Goal: Task Accomplishment & Management: Manage account settings

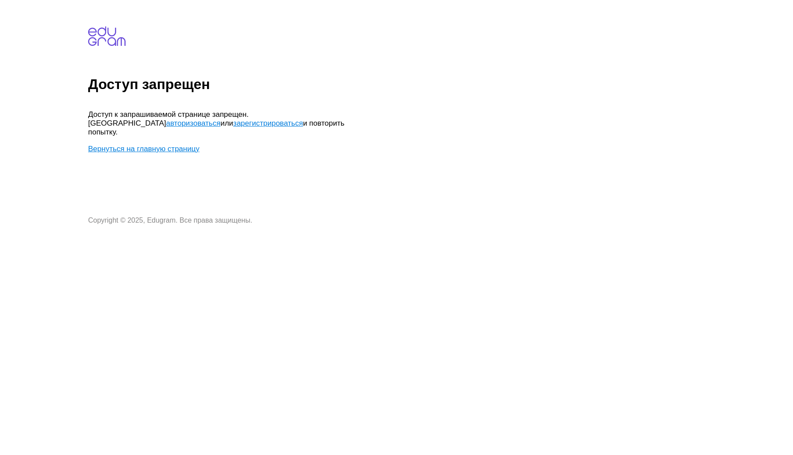
click at [220, 119] on link "авторизоваться" at bounding box center [193, 123] width 54 height 8
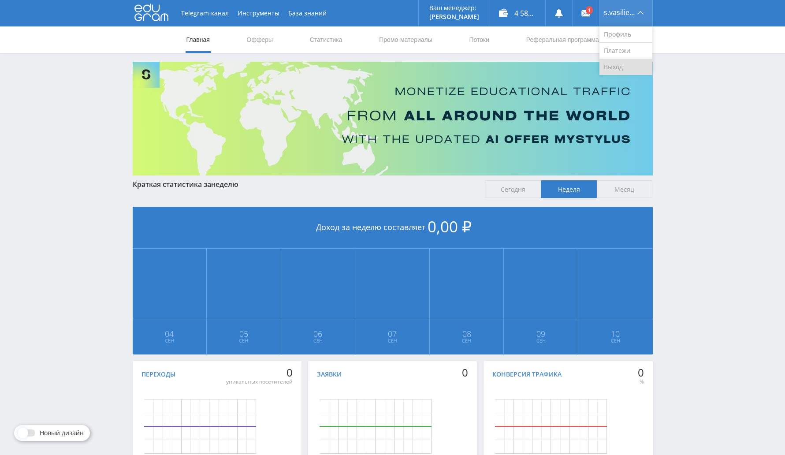
click at [618, 62] on link "Выход" at bounding box center [625, 67] width 53 height 16
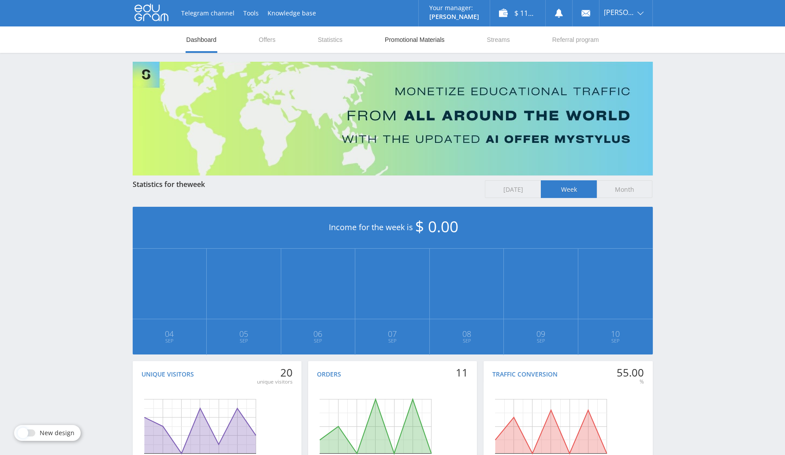
click at [412, 40] on link "Promotional Materials" at bounding box center [414, 39] width 61 height 26
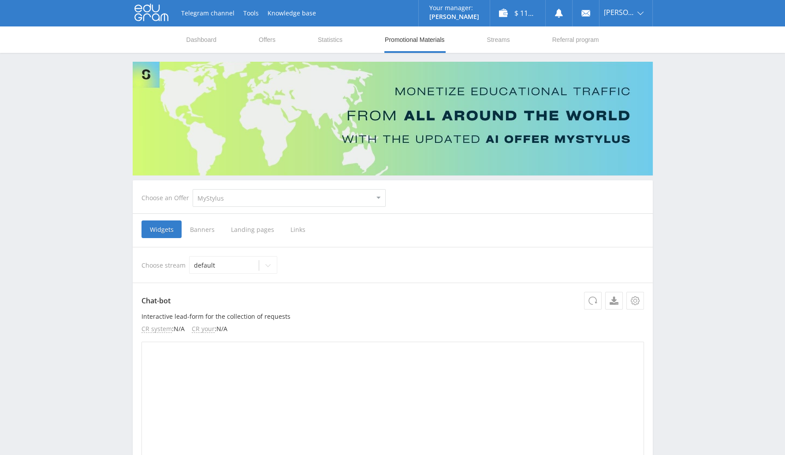
click at [292, 221] on span "Links" at bounding box center [298, 229] width 32 height 18
click at [0, 0] on input "Links" at bounding box center [0, 0] width 0 height 0
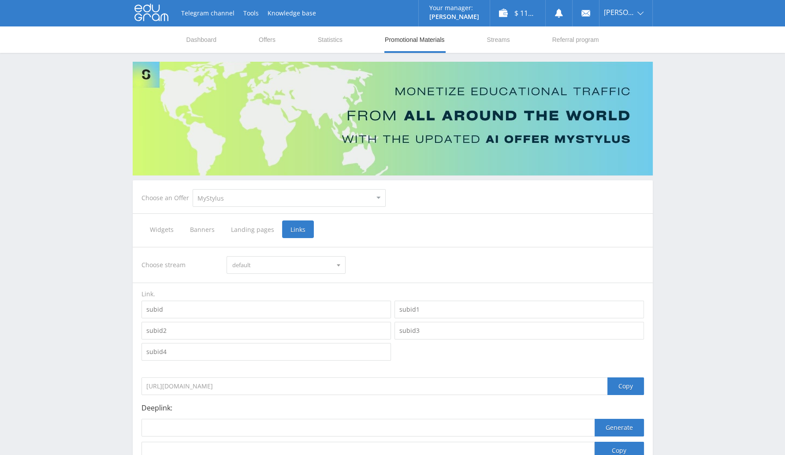
click at [305, 195] on select "MyStylus MyStylus - Revshare Studybay Studybay Brazil Study AI (RevShare)" at bounding box center [289, 198] width 193 height 18
select select "341"
click at [193, 189] on select "MyStylus MyStylus - Revshare Studybay Studybay Brazil Study AI (RevShare)" at bounding box center [289, 198] width 193 height 18
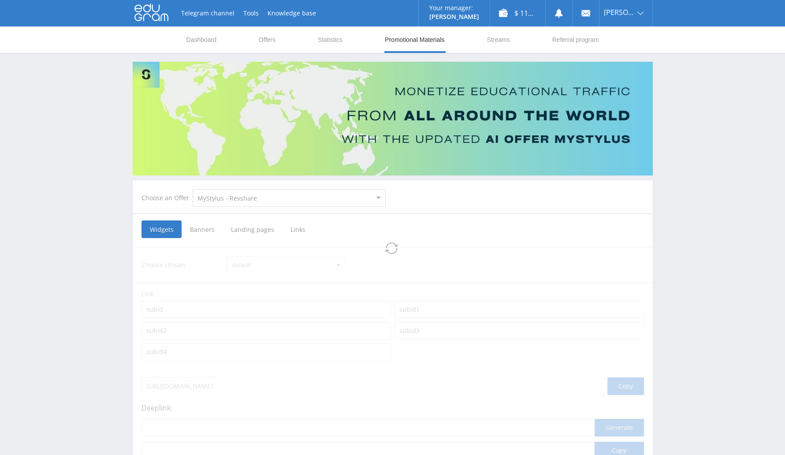
select select "341"
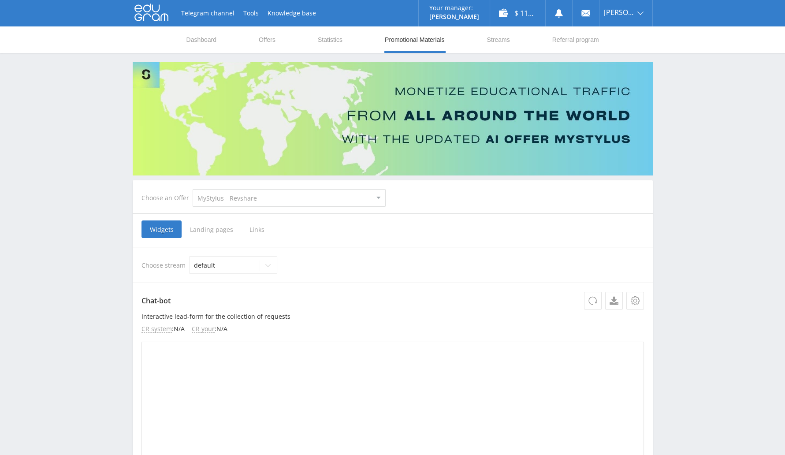
click at [265, 230] on span "Links" at bounding box center [257, 229] width 32 height 18
click at [0, 0] on input "Links" at bounding box center [0, 0] width 0 height 0
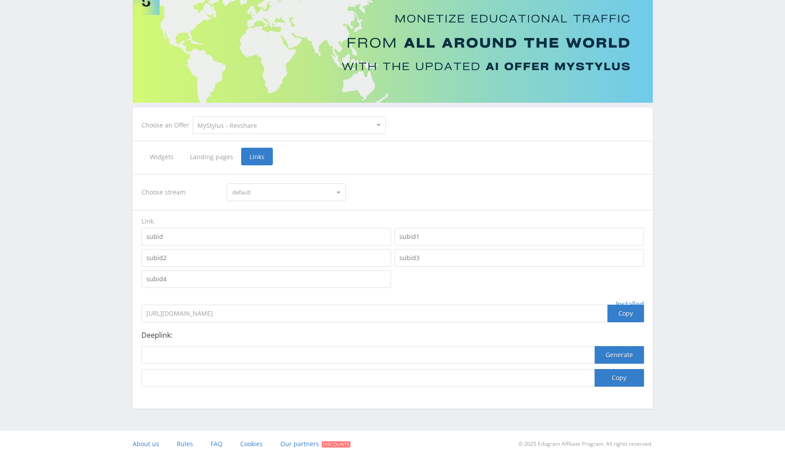
scroll to position [75, 0]
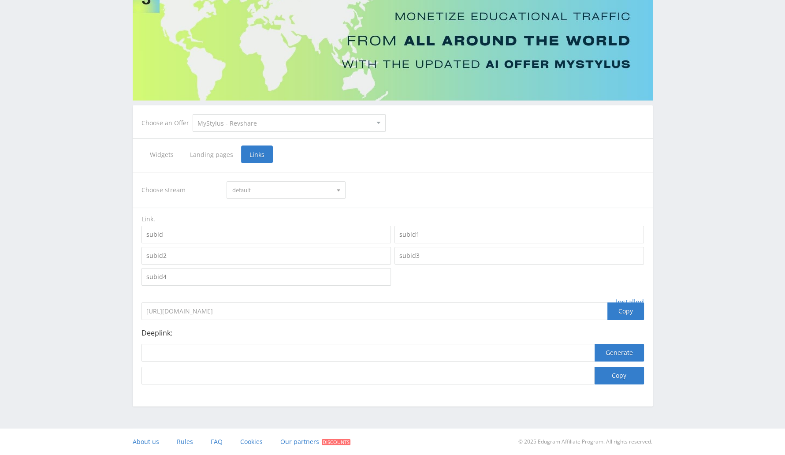
drag, startPoint x: 242, startPoint y: 312, endPoint x: 258, endPoint y: 310, distance: 15.9
click at [258, 310] on input "https://eduforms.org/?rid=cec6064316a8efaa" at bounding box center [374, 311] width 466 height 18
click at [266, 309] on input "https://eduforms.org/?rid=cec6064316a8efaa" at bounding box center [374, 311] width 466 height 18
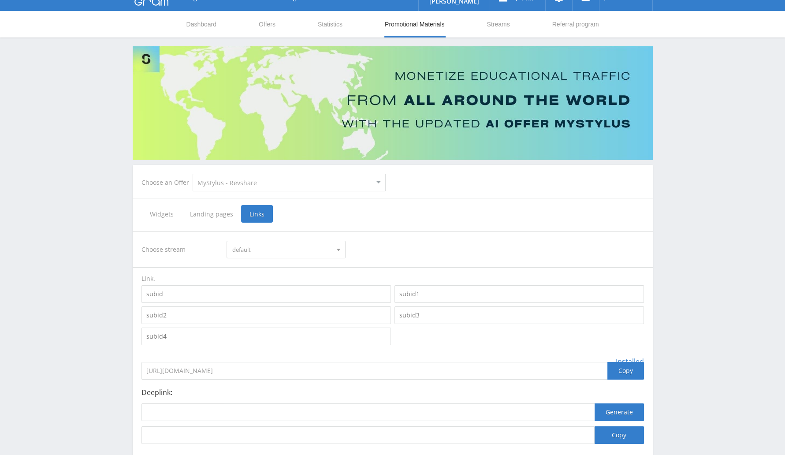
scroll to position [0, 0]
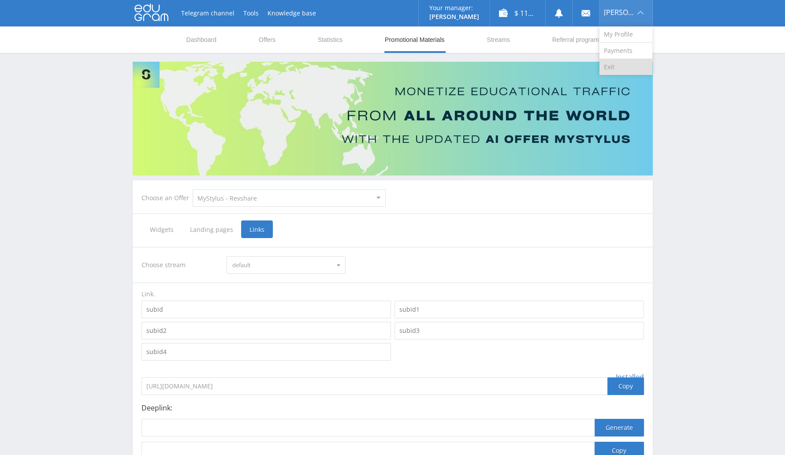
click at [628, 65] on link "Exit" at bounding box center [625, 67] width 53 height 16
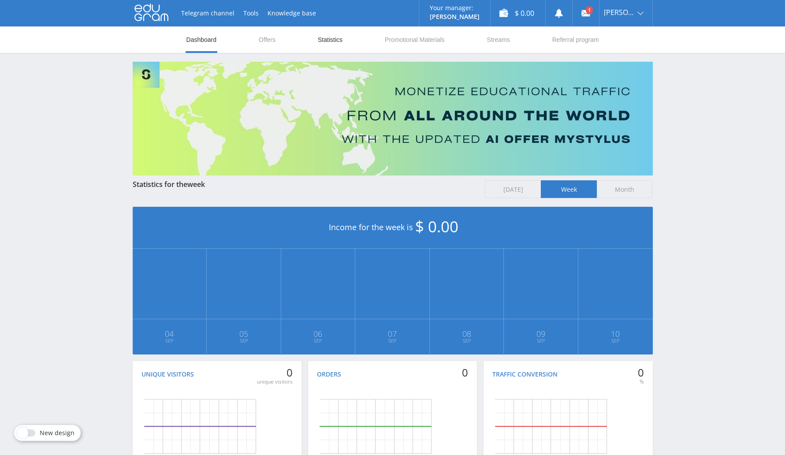
click at [332, 43] on link "Statistics" at bounding box center [330, 39] width 26 height 26
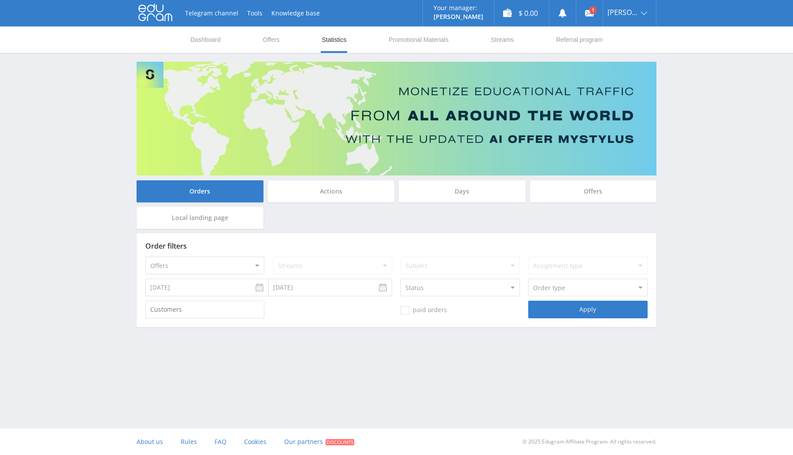
click at [212, 286] on input "09.03.2025" at bounding box center [206, 288] width 123 height 18
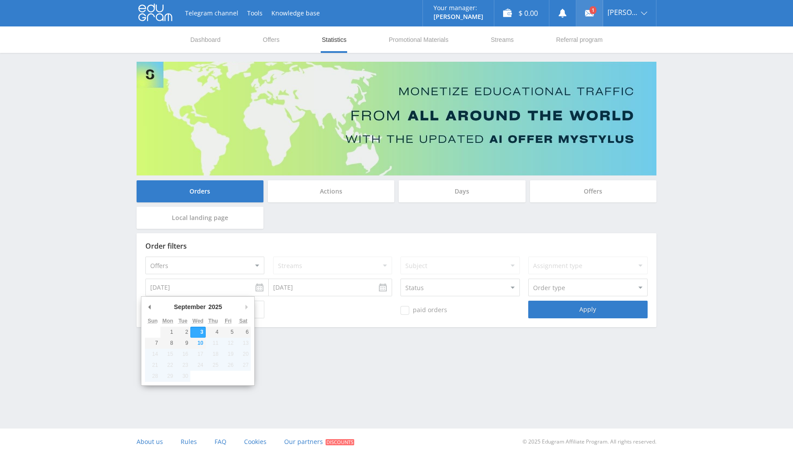
click at [587, 14] on icon at bounding box center [589, 13] width 9 height 9
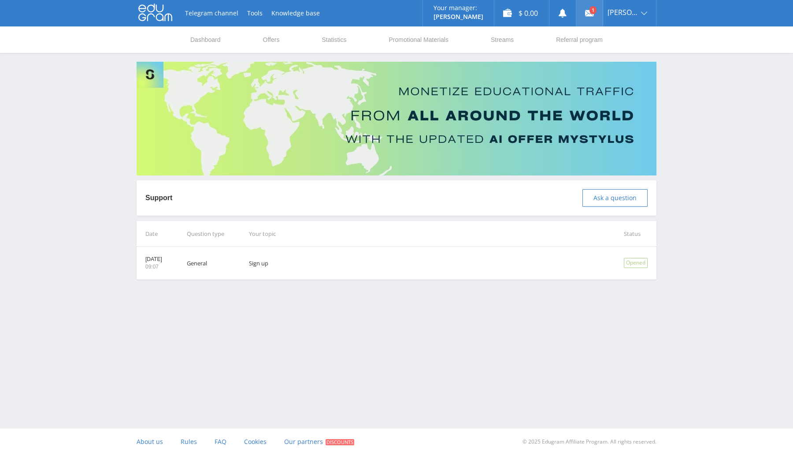
click at [581, 7] on link at bounding box center [589, 13] width 26 height 26
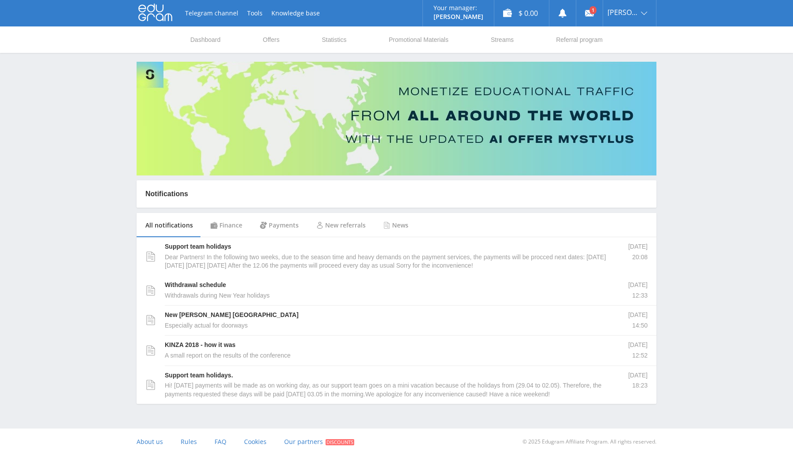
click at [221, 221] on div "Finance" at bounding box center [226, 225] width 49 height 25
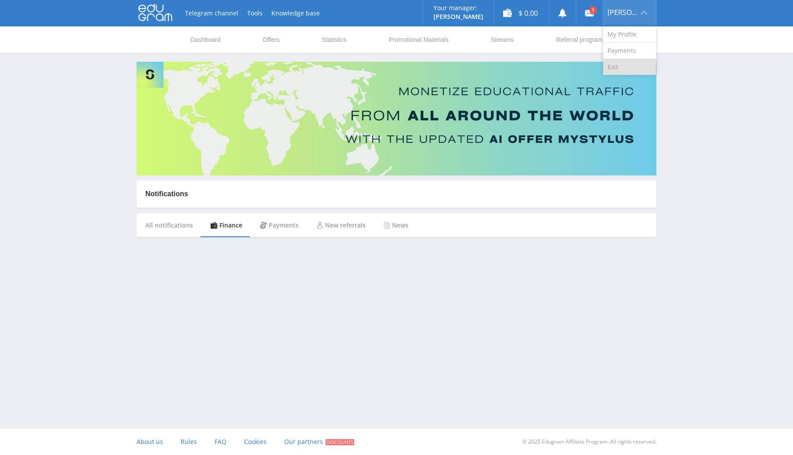
click at [628, 63] on link "Exit" at bounding box center [629, 67] width 53 height 16
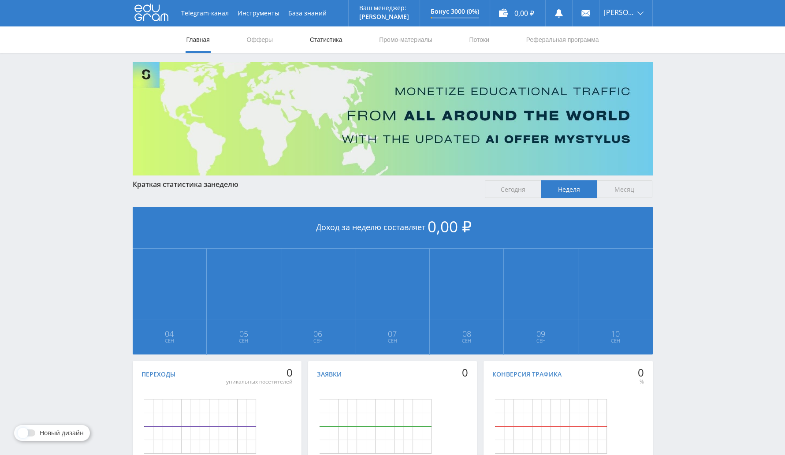
click at [328, 38] on link "Статистика" at bounding box center [326, 39] width 34 height 26
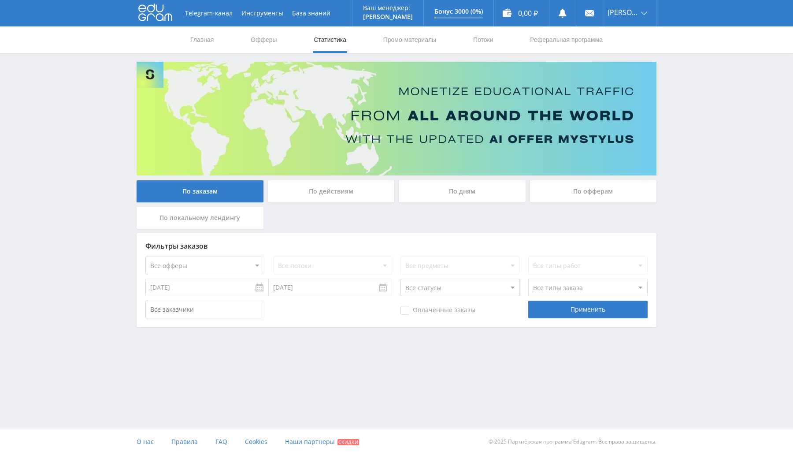
click at [214, 283] on input "[DATE]" at bounding box center [206, 288] width 123 height 18
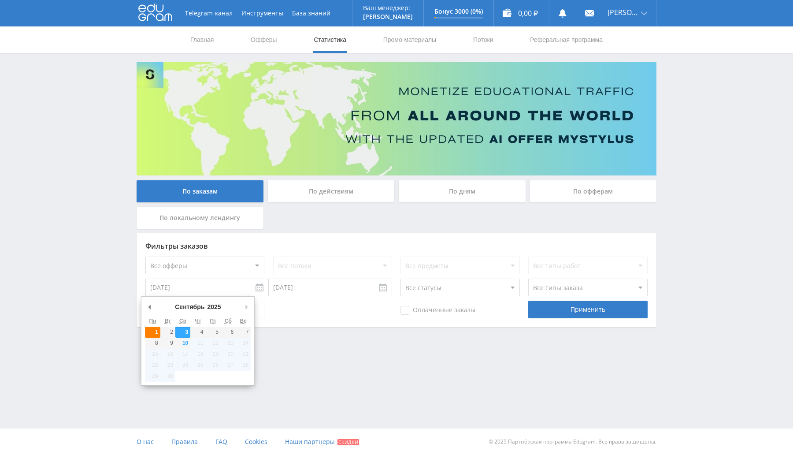
type input "[DATE]"
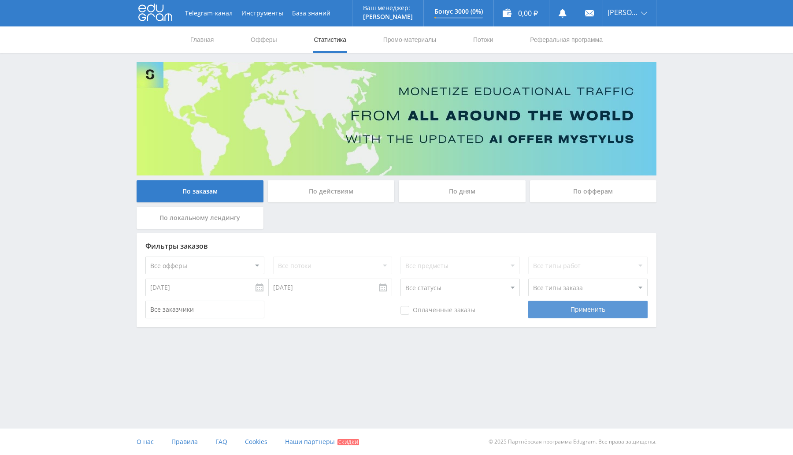
click at [577, 318] on div "Применить" at bounding box center [587, 310] width 119 height 18
click at [577, 308] on div "Применить" at bounding box center [587, 310] width 119 height 18
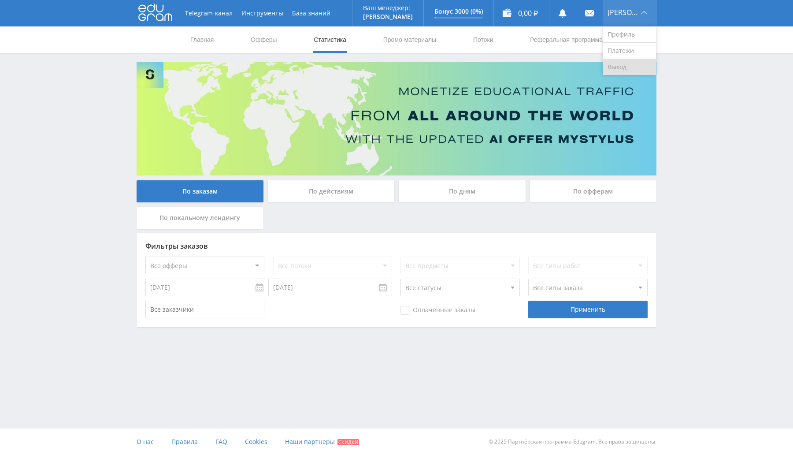
click at [630, 67] on link "Выход" at bounding box center [629, 67] width 53 height 16
